Goal: Task Accomplishment & Management: Manage account settings

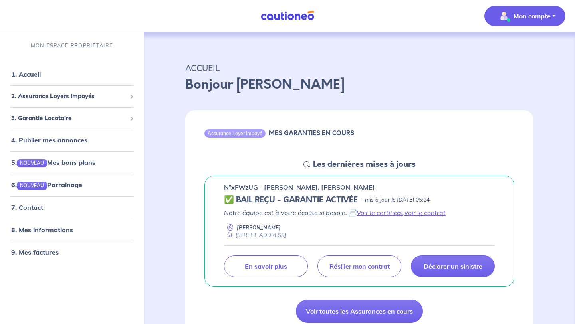
click at [544, 17] on p "Mon compte" at bounding box center [531, 16] width 37 height 10
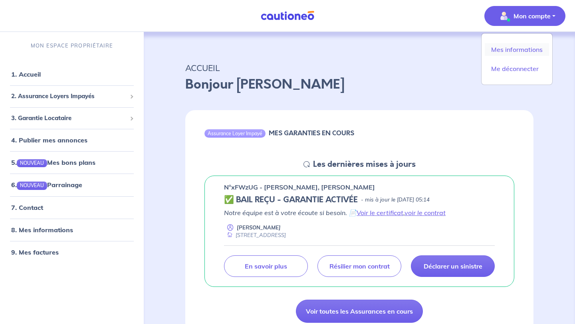
click at [522, 46] on link "Mes informations" at bounding box center [516, 49] width 64 height 13
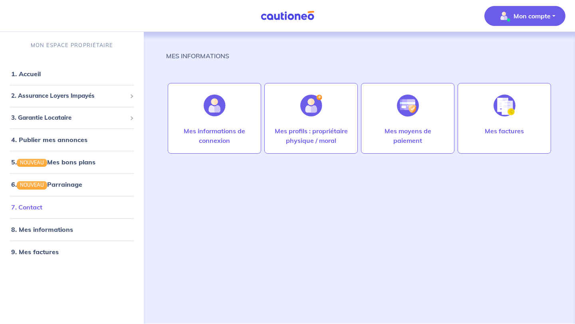
click at [38, 211] on link "7. Contact" at bounding box center [26, 207] width 31 height 8
click at [63, 233] on link "8. Mes informations" at bounding box center [40, 229] width 59 height 8
click at [55, 230] on link "8. Mes informations" at bounding box center [40, 229] width 59 height 8
click at [525, 12] on p "Mon compte" at bounding box center [531, 16] width 37 height 10
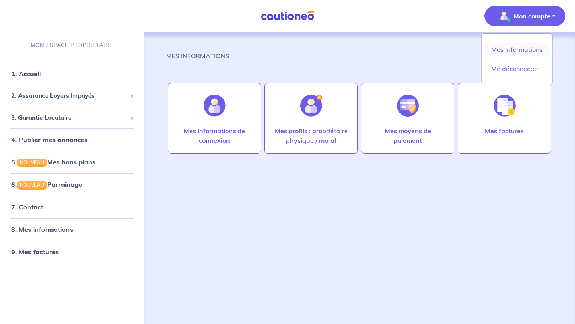
click at [509, 53] on link "Mes informations" at bounding box center [516, 49] width 64 height 13
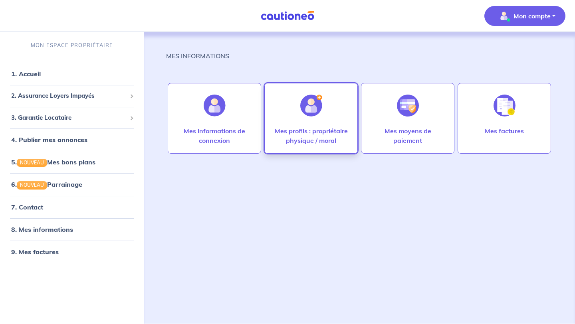
click at [293, 108] on div "Mes profils : propriétaire physique / moral" at bounding box center [310, 118] width 93 height 71
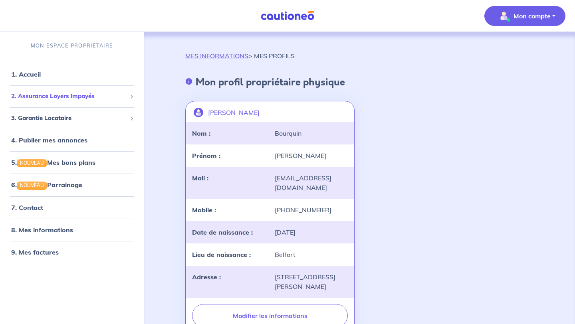
click at [55, 99] on span "2. Assurance Loyers Impayés" at bounding box center [68, 96] width 115 height 9
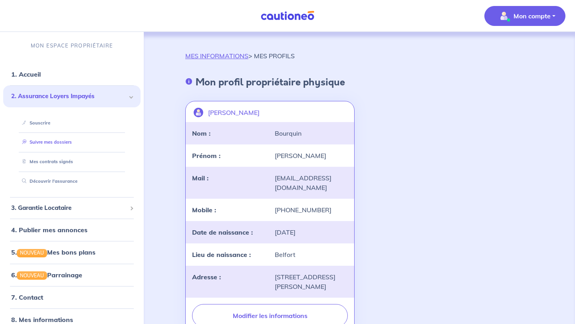
click at [43, 142] on link "Suivre mes dossiers" at bounding box center [45, 143] width 53 height 6
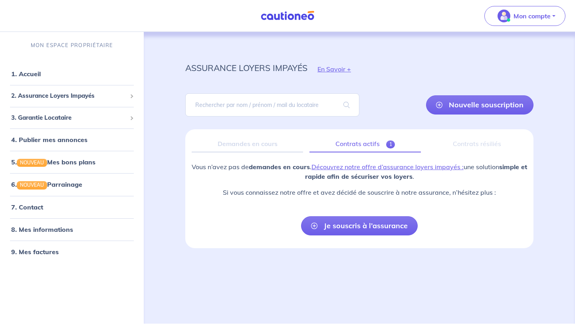
click at [363, 142] on link "Contrats actifs 1" at bounding box center [364, 144] width 111 height 17
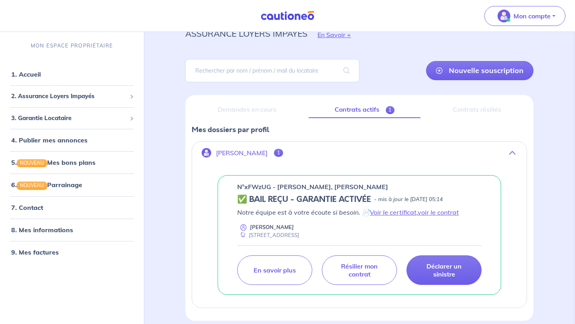
scroll to position [69, 0]
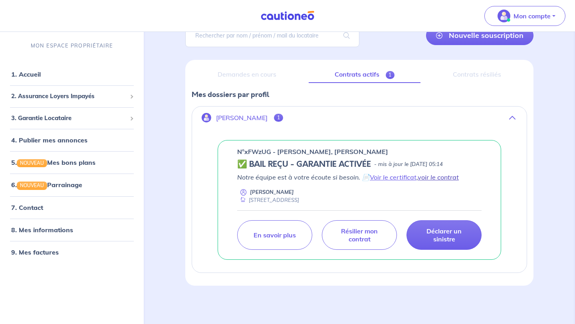
click at [451, 179] on link "voir le contrat" at bounding box center [437, 177] width 41 height 8
click at [403, 178] on link "Voir le certificat" at bounding box center [393, 177] width 47 height 8
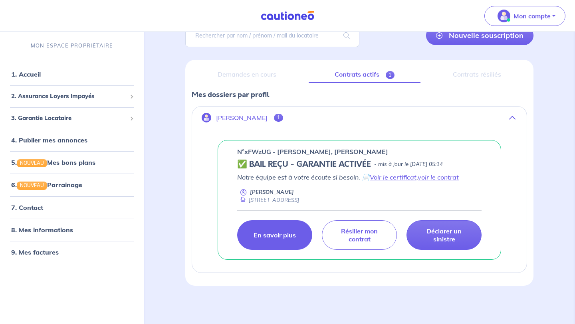
click at [291, 230] on link "En savoir plus" at bounding box center [274, 235] width 75 height 30
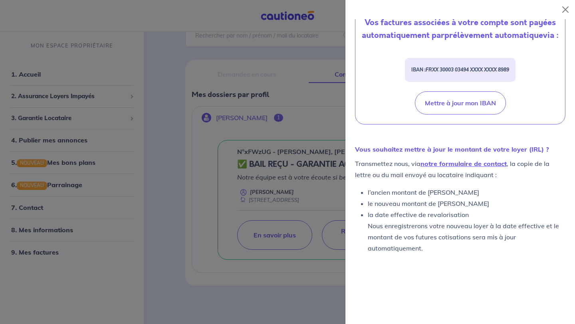
scroll to position [353, 0]
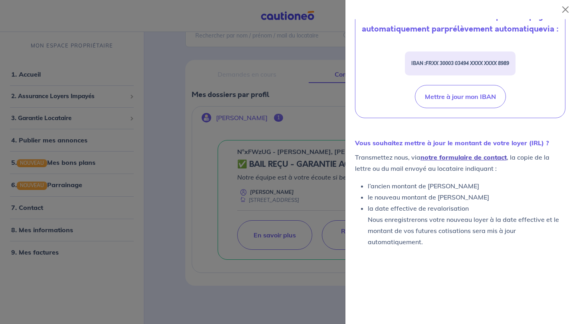
click at [476, 160] on link "notre formulaire de contact" at bounding box center [463, 157] width 86 height 8
